Goal: Find specific page/section: Find specific page/section

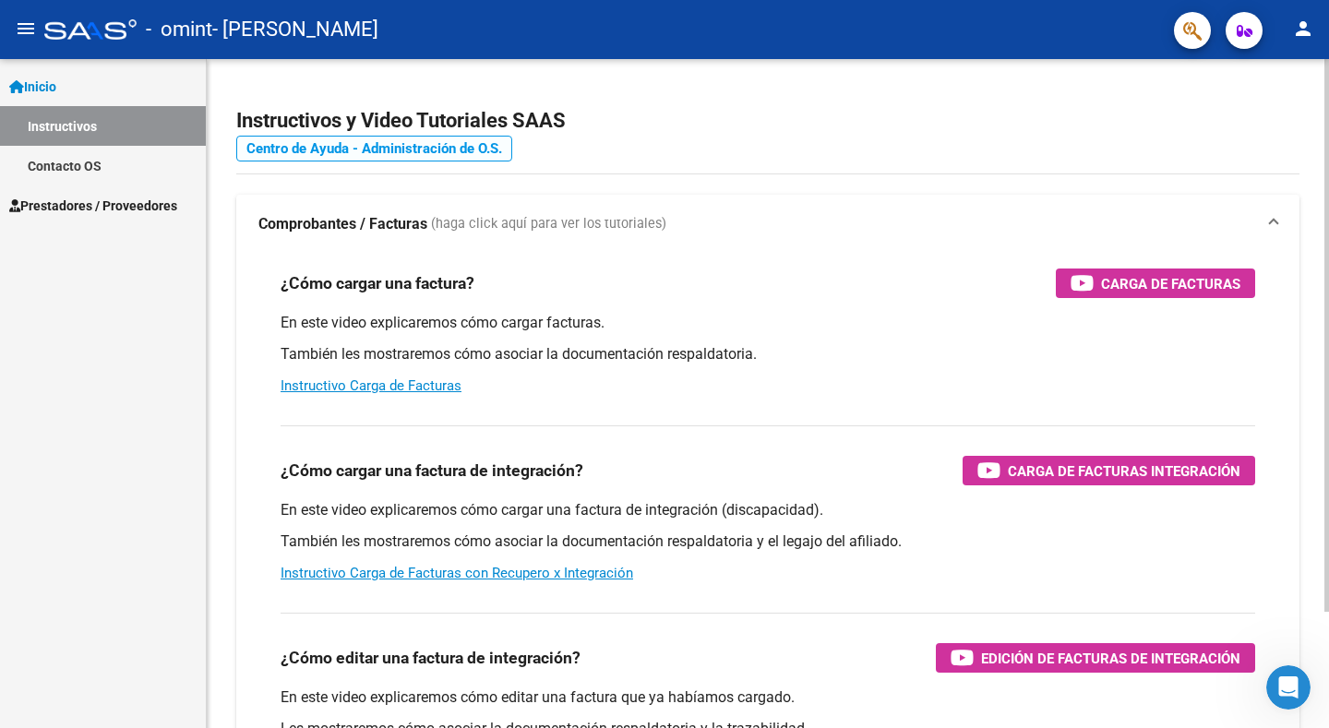
click at [384, 151] on link "Centro de Ayuda - Administración de O.S." at bounding box center [374, 149] width 276 height 26
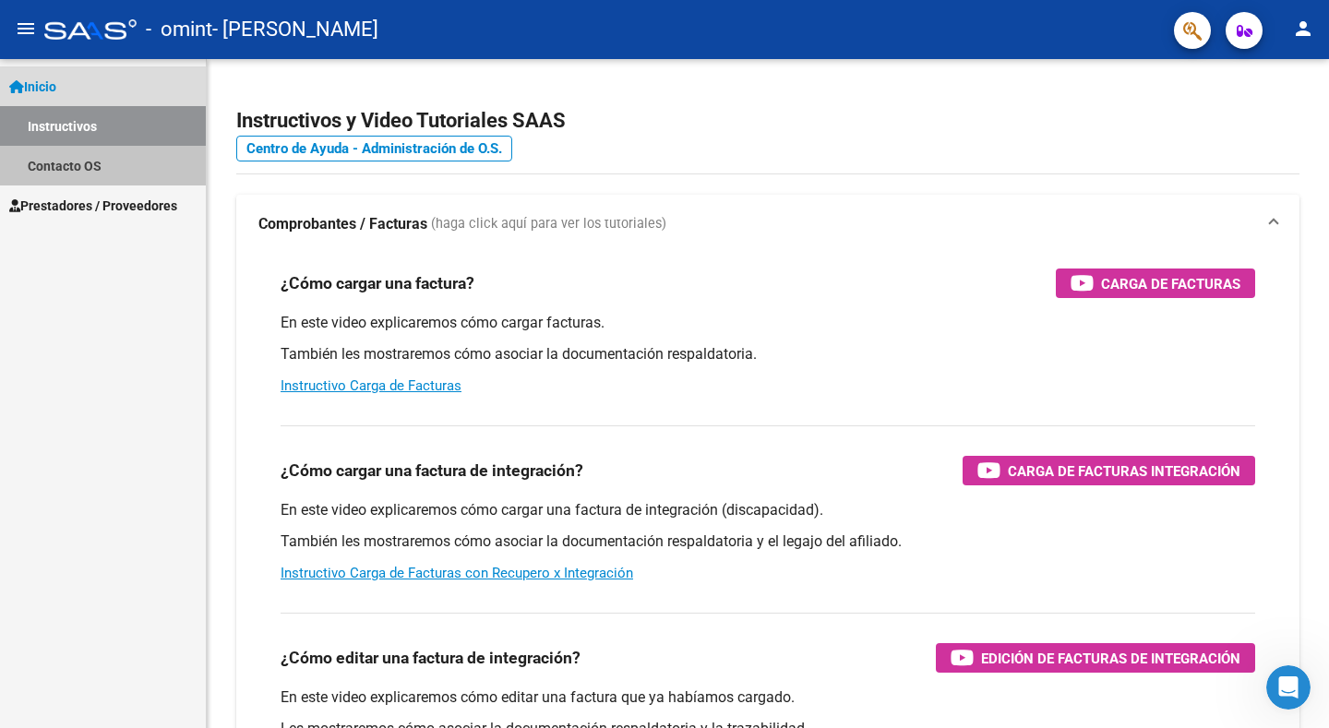
click at [88, 167] on link "Contacto OS" at bounding box center [103, 166] width 206 height 40
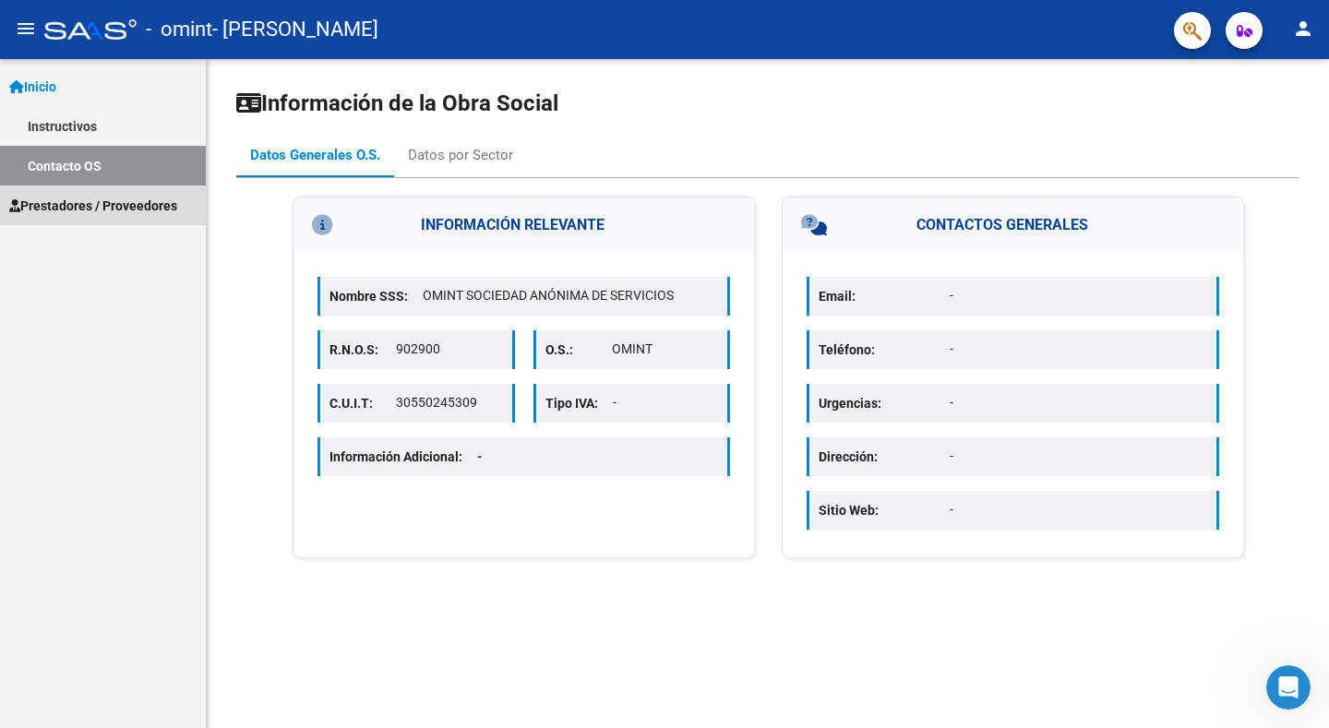
click at [138, 203] on span "Prestadores / Proveedores" at bounding box center [93, 206] width 168 height 20
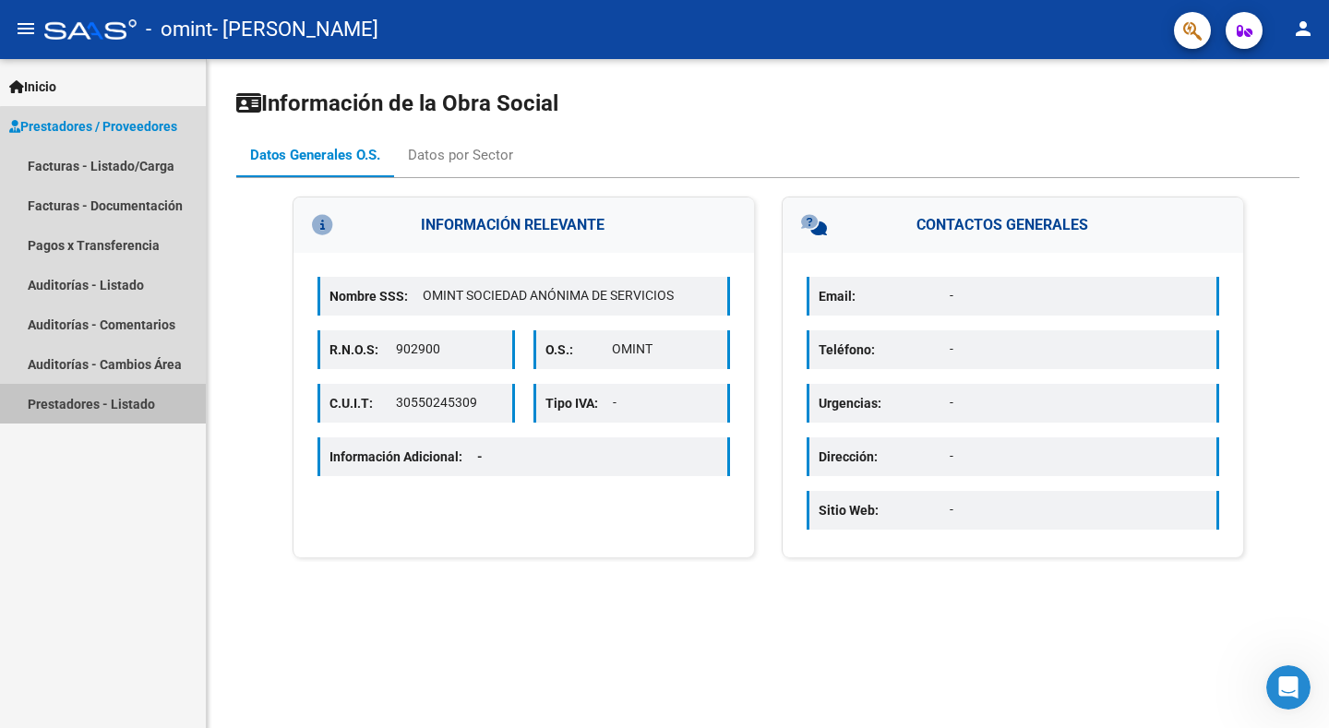
click at [109, 401] on link "Prestadores - Listado" at bounding box center [103, 404] width 206 height 40
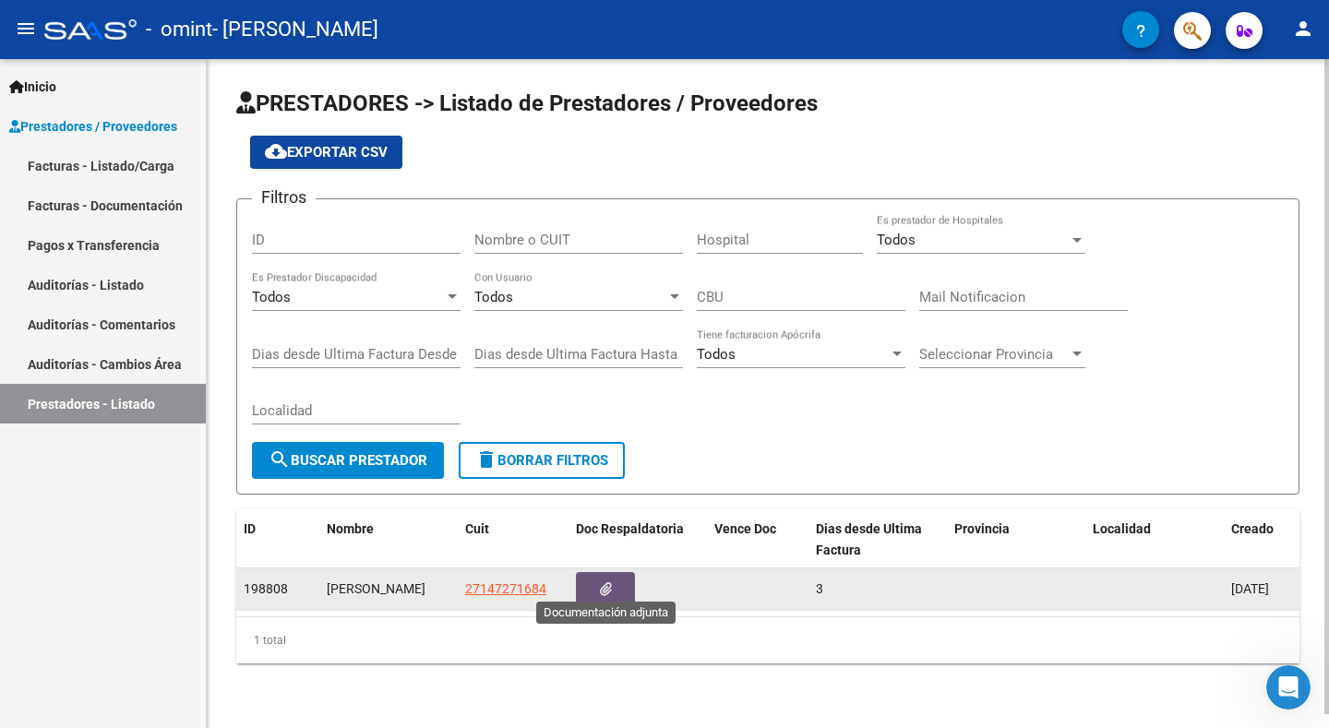
click at [599, 577] on button "button" at bounding box center [605, 589] width 59 height 34
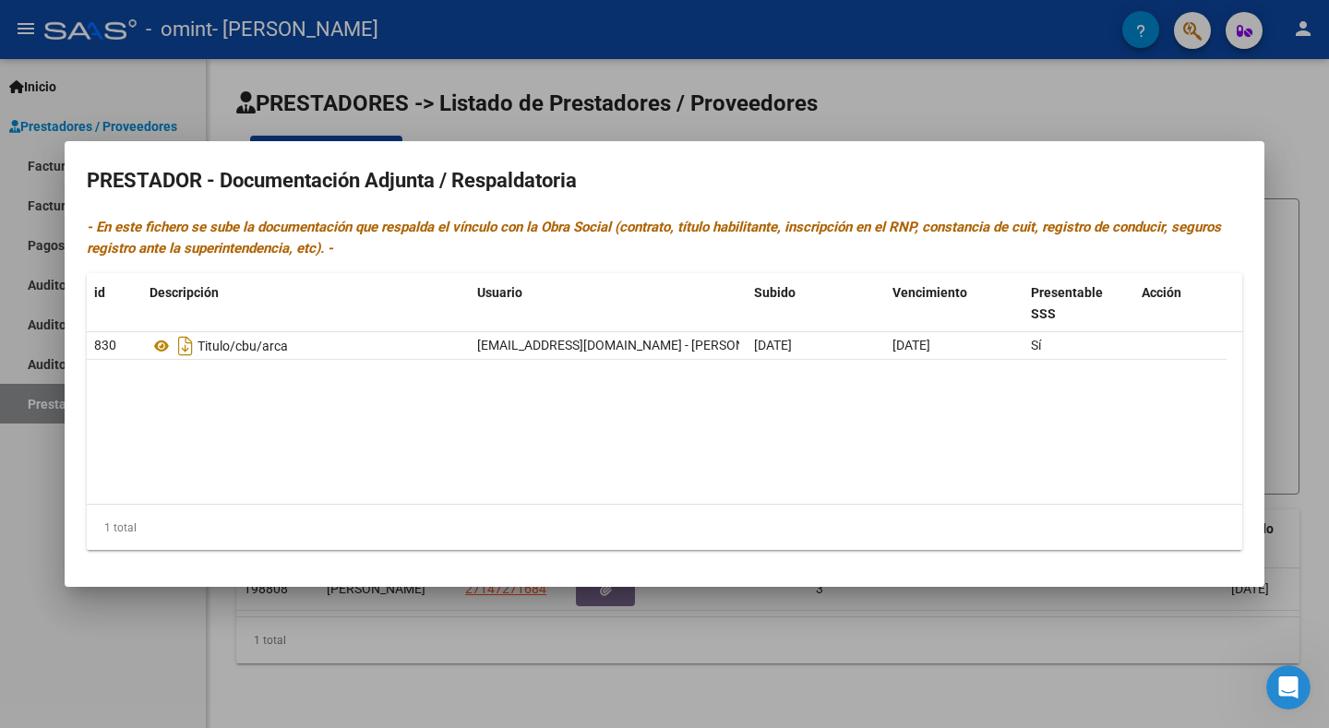
click at [82, 632] on div at bounding box center [664, 364] width 1329 height 728
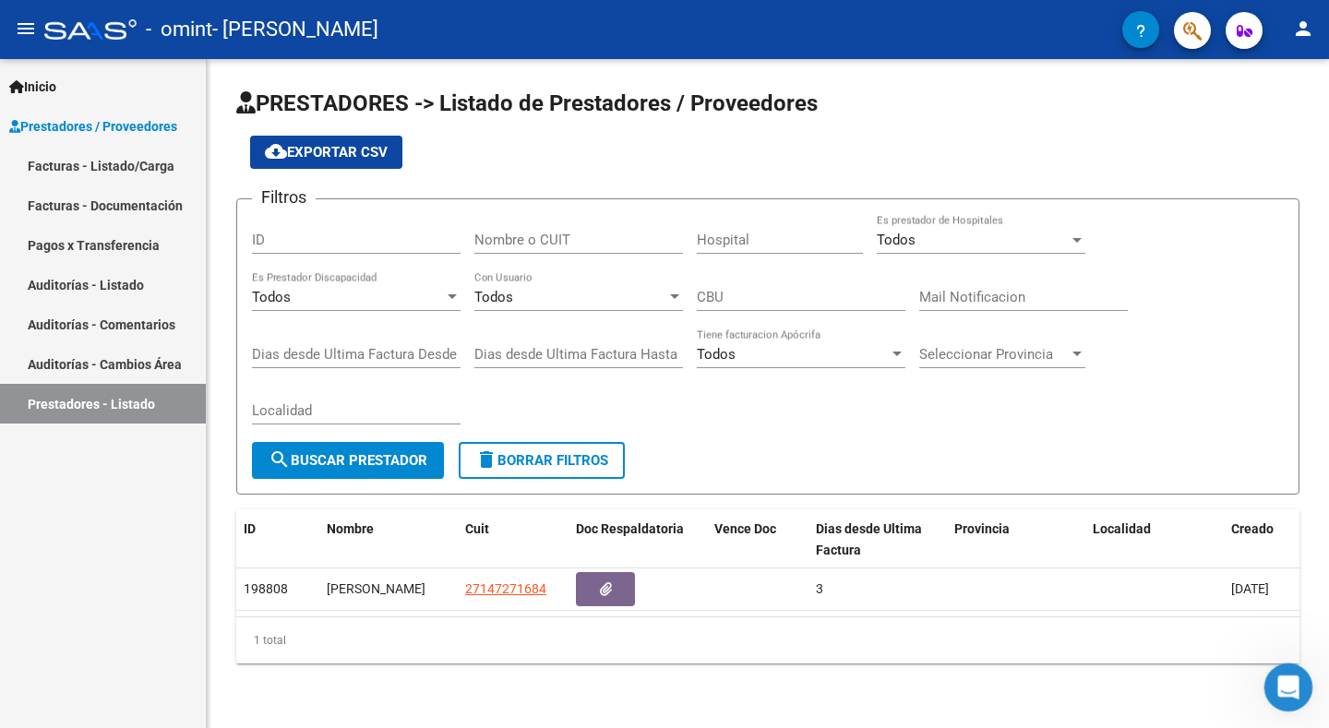
click at [1287, 687] on icon "Abrir Intercom Messenger" at bounding box center [1285, 684] width 13 height 15
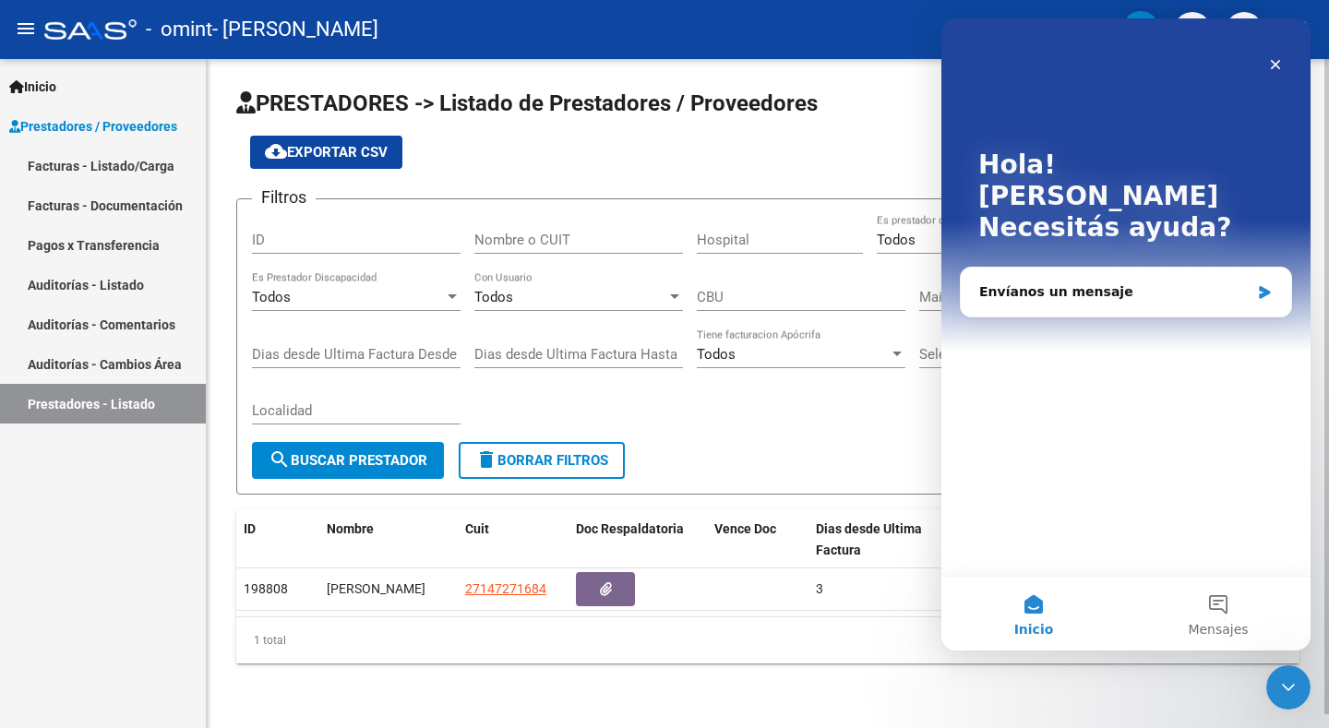
drag, startPoint x: 826, startPoint y: 127, endPoint x: 928, endPoint y: 128, distance: 102.4
click at [835, 136] on div "cloud_download Exportar CSV" at bounding box center [767, 152] width 1063 height 33
click at [1274, 67] on icon "Cerrar" at bounding box center [1276, 65] width 10 height 10
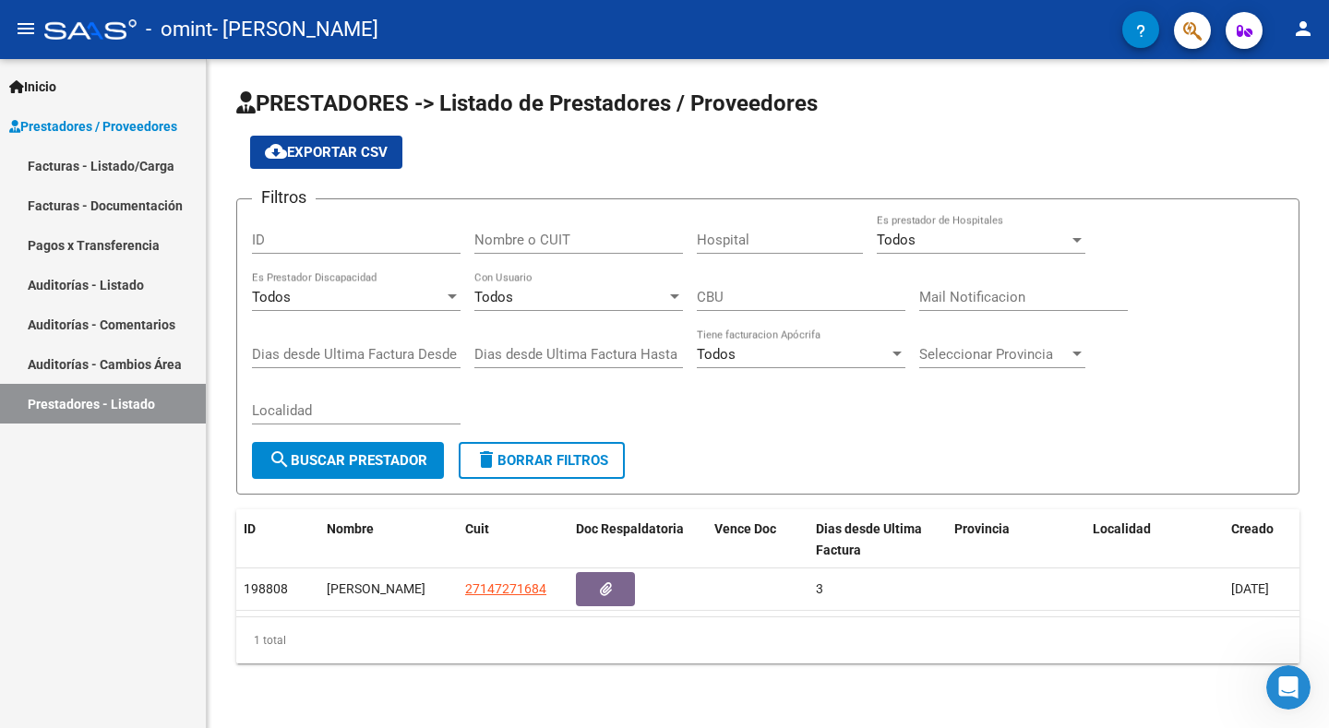
click at [1304, 34] on mat-icon "person" at bounding box center [1303, 29] width 22 height 22
click at [1268, 121] on button "exit_to_app Salir" at bounding box center [1265, 122] width 113 height 44
